Goal: Transaction & Acquisition: Subscribe to service/newsletter

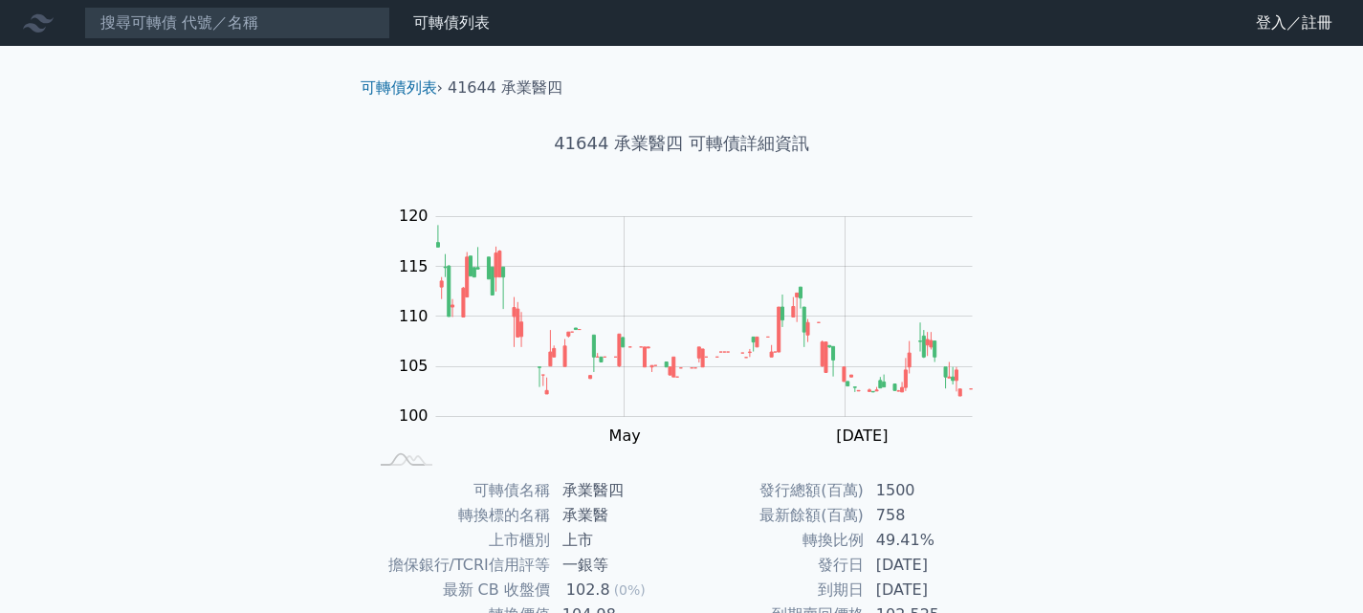
scroll to position [191, 0]
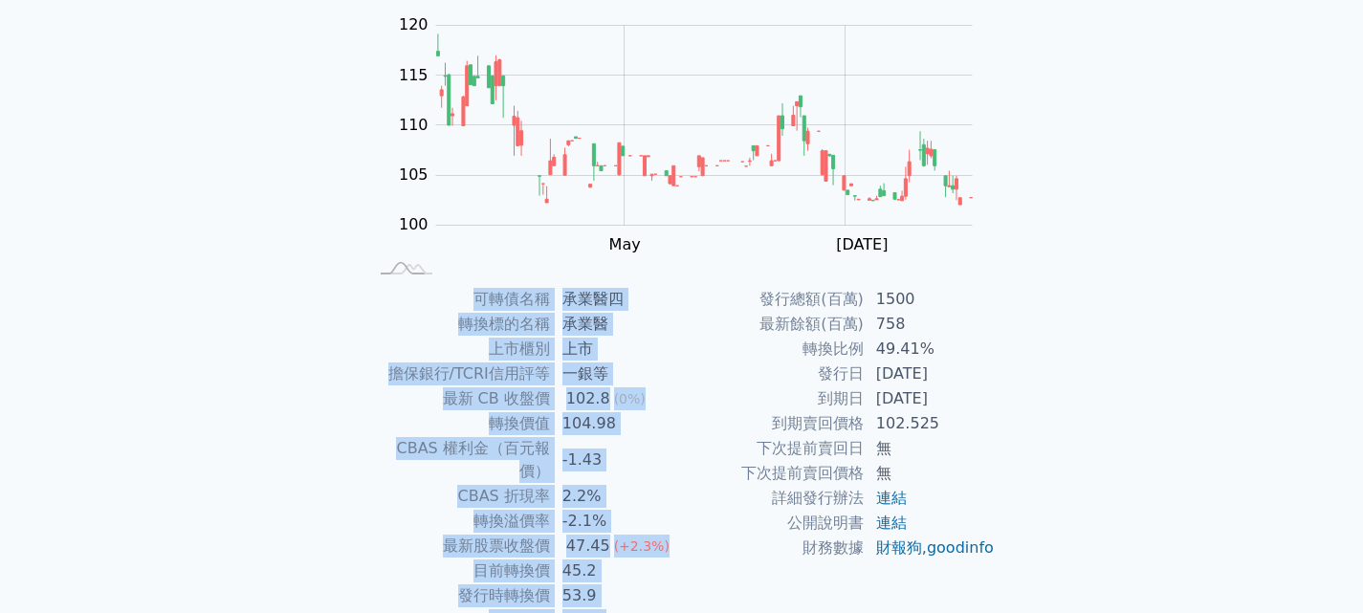
drag, startPoint x: 476, startPoint y: 289, endPoint x: 1061, endPoint y: 484, distance: 617.2
click at [1061, 484] on div "可轉債列表 財務數據 可轉債列表 財務數據 登入／註冊 登入／註冊 可轉債列表 › 41644 承業醫四 41644 承業醫四 可轉債詳細資訊 Zoom Ou…" at bounding box center [681, 263] width 1363 height 909
click at [1062, 484] on div "可轉債列表 財務數據 可轉債列表 財務數據 登入／註冊 登入／註冊 可轉債列表 › 41644 承業醫四 41644 承業醫四 可轉債詳細資訊 Zoom Ou…" at bounding box center [681, 263] width 1363 height 909
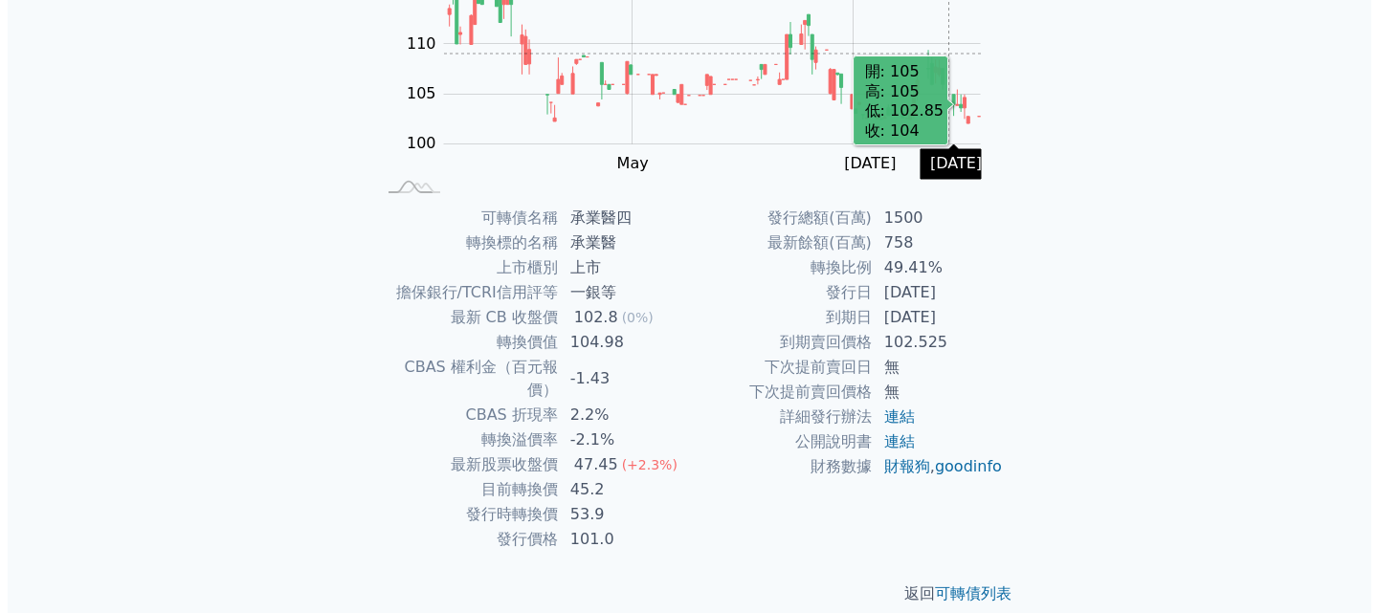
scroll to position [0, 0]
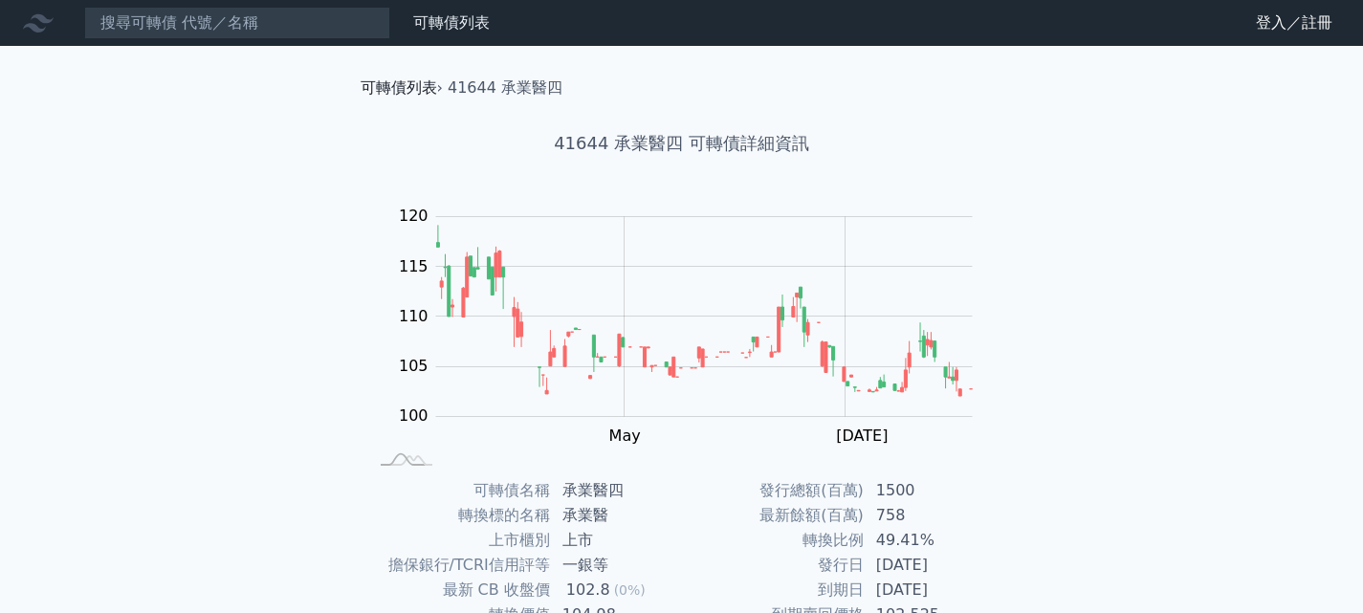
click at [387, 82] on link "可轉債列表" at bounding box center [399, 87] width 77 height 18
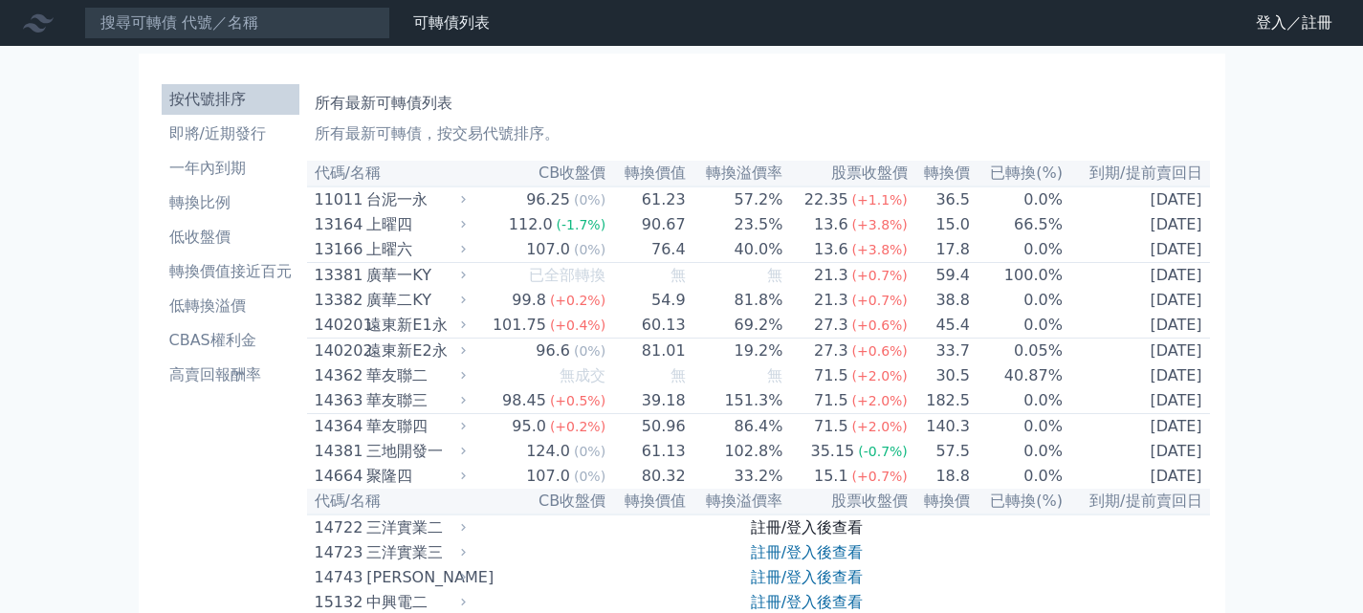
click at [779, 537] on link "註冊/登入後查看" at bounding box center [807, 528] width 112 height 18
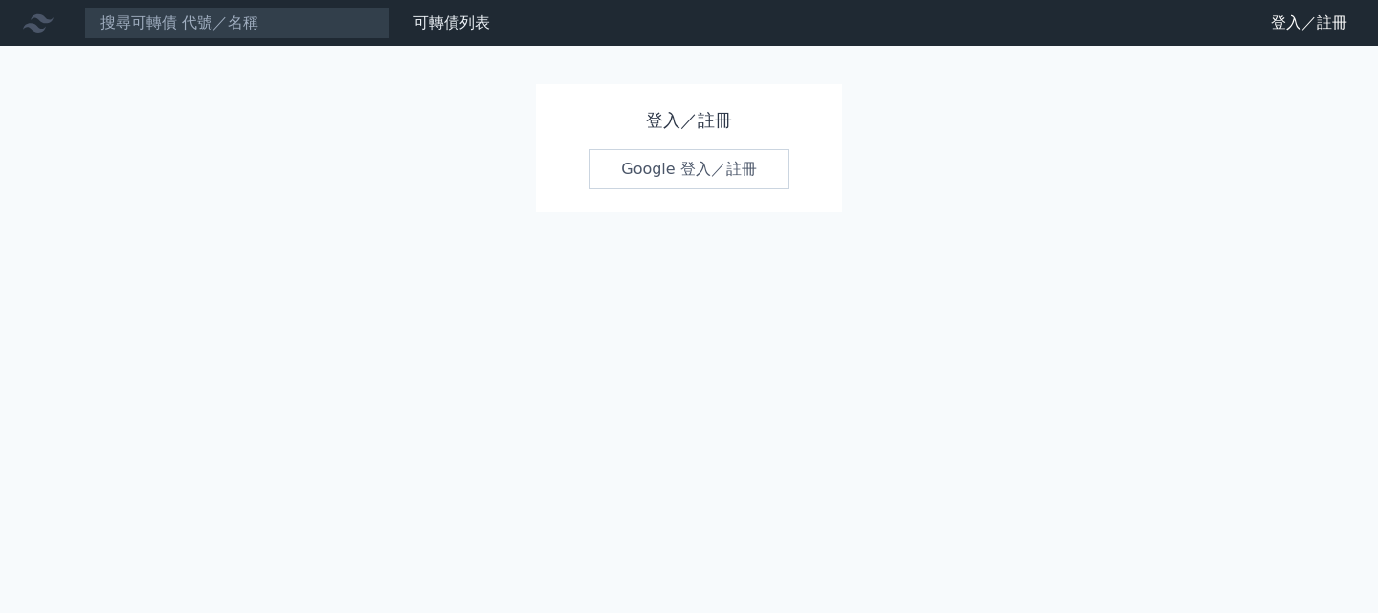
click at [680, 172] on link "Google 登入／註冊" at bounding box center [688, 169] width 199 height 40
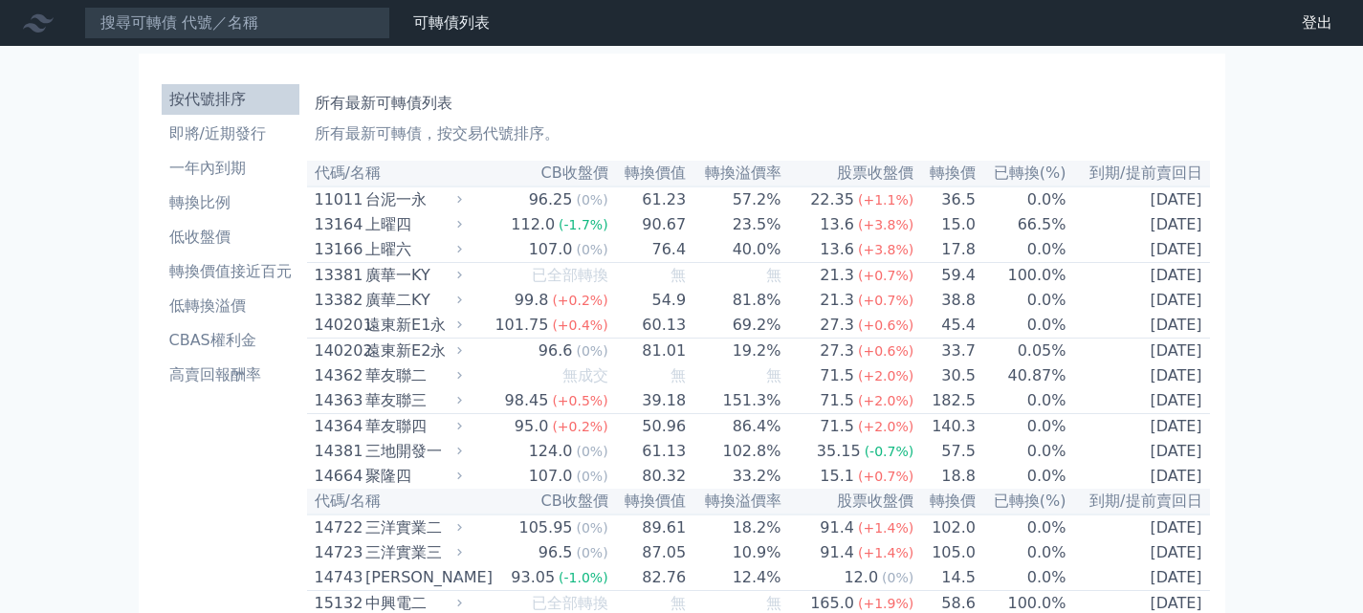
scroll to position [5300, 0]
